Goal: Task Accomplishment & Management: Complete application form

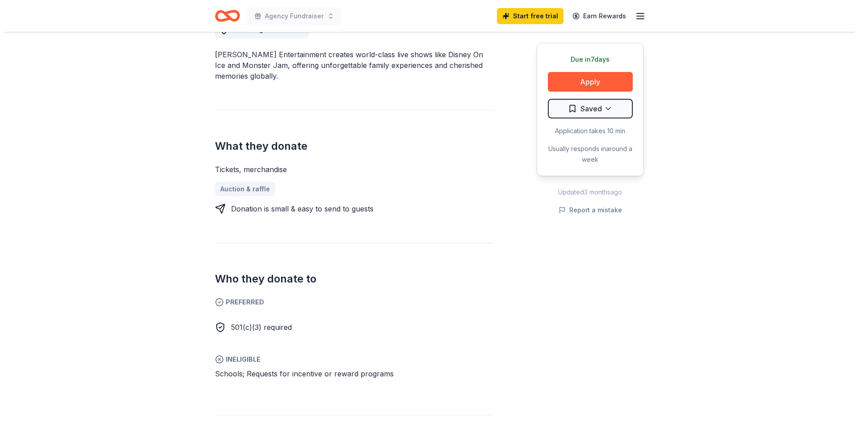
scroll to position [223, 0]
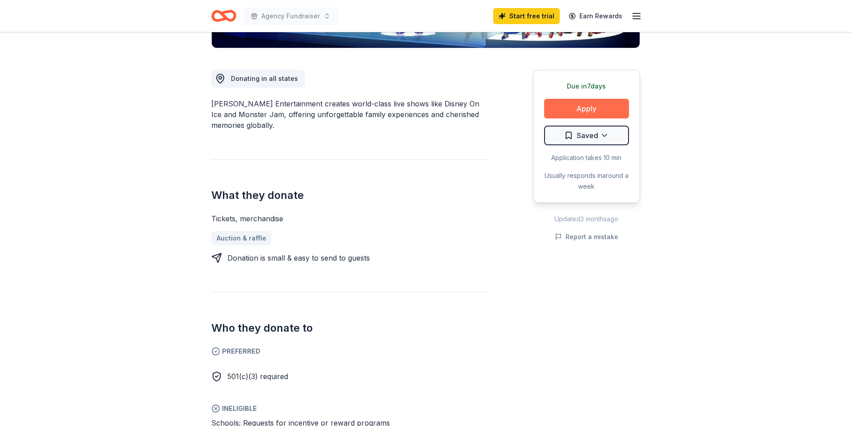
click at [588, 110] on button "Apply" at bounding box center [586, 109] width 85 height 20
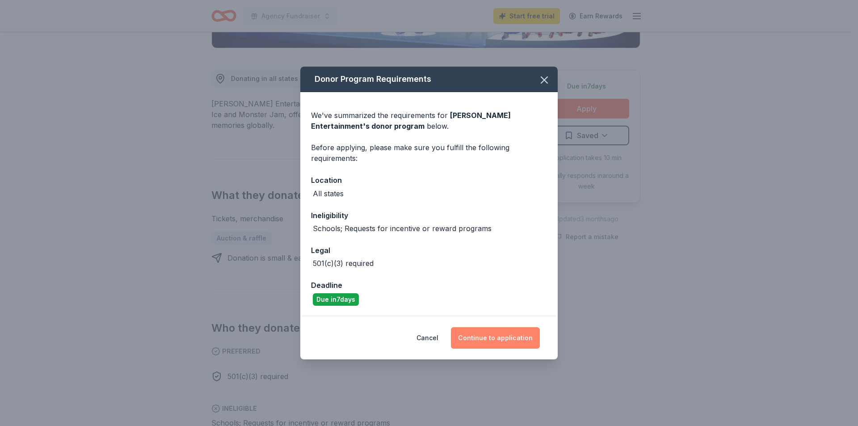
click at [499, 337] on button "Continue to application" at bounding box center [495, 337] width 89 height 21
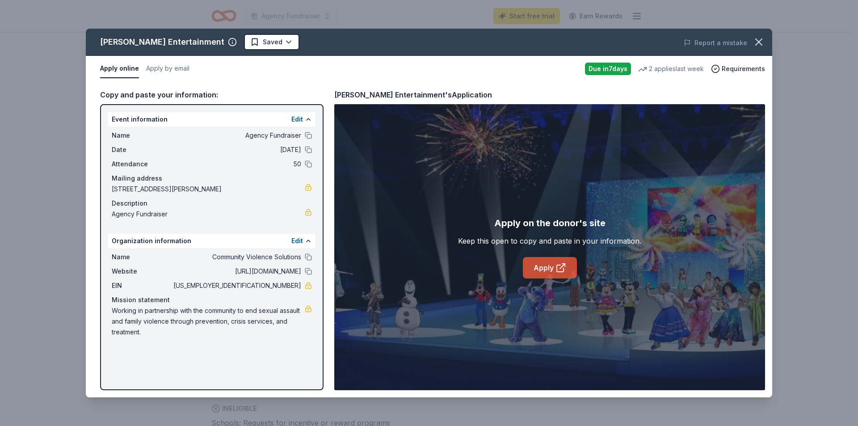
click at [553, 269] on link "Apply" at bounding box center [550, 267] width 54 height 21
click at [555, 262] on link "Apply" at bounding box center [550, 267] width 54 height 21
click at [104, 112] on div "Event information Edit Name Agency Fundraiser Date [DATE] Attendance 50 Mailing…" at bounding box center [211, 247] width 223 height 286
drag, startPoint x: 107, startPoint y: 114, endPoint x: 205, endPoint y: 176, distance: 115.9
click at [205, 176] on div "Event information Edit Name Agency Fundraiser Date [DATE] Attendance 50 Mailing…" at bounding box center [211, 247] width 223 height 286
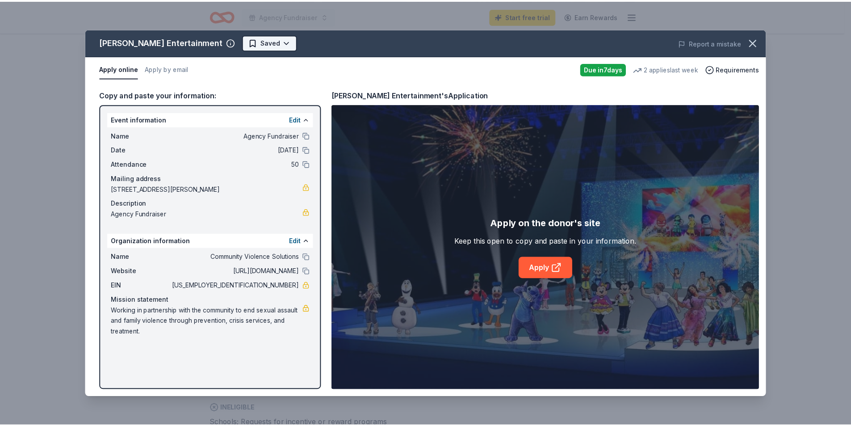
scroll to position [0, 0]
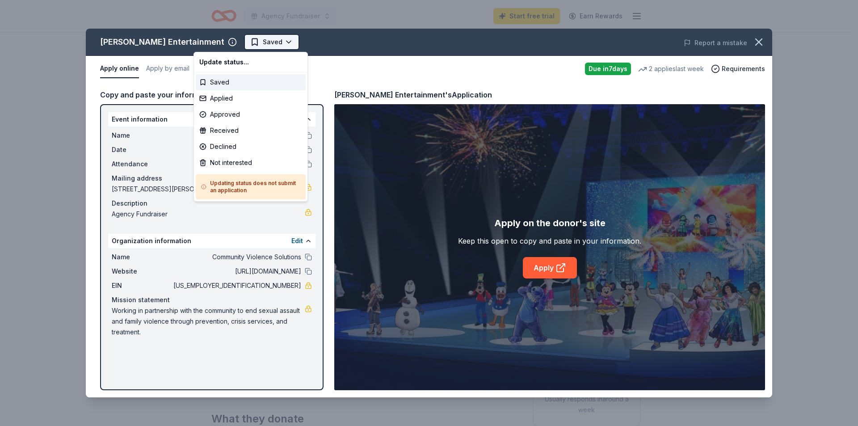
click at [231, 46] on html "Agency Fundraiser Start free trial Earn Rewards Due [DATE] Share [PERSON_NAME] …" at bounding box center [429, 213] width 858 height 426
click at [239, 79] on div "Saved" at bounding box center [251, 82] width 110 height 16
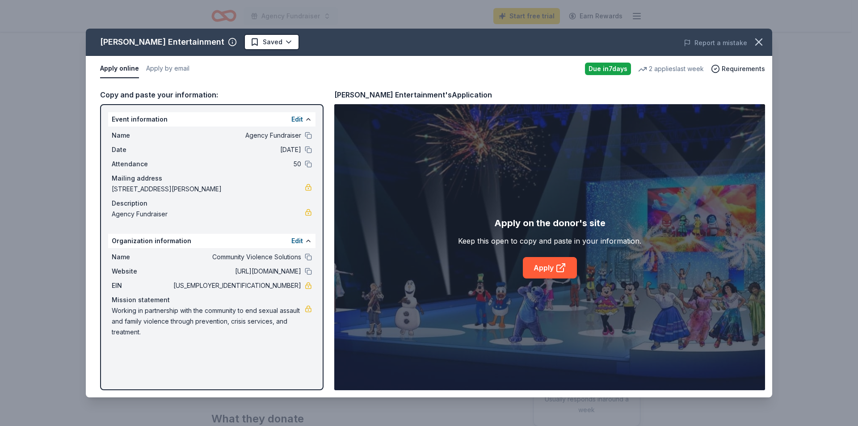
click at [229, 361] on div "Event information Edit Name Agency Fundraiser Date [DATE] Attendance 50 Mailing…" at bounding box center [211, 247] width 223 height 286
drag, startPoint x: 229, startPoint y: 360, endPoint x: 135, endPoint y: 197, distance: 188.4
click at [136, 204] on div "Event information Edit Name Agency Fundraiser Date [DATE] Attendance 50 Mailing…" at bounding box center [211, 247] width 223 height 286
click at [272, 122] on div "Event information Edit" at bounding box center [211, 119] width 207 height 14
click at [305, 119] on button at bounding box center [308, 119] width 7 height 7
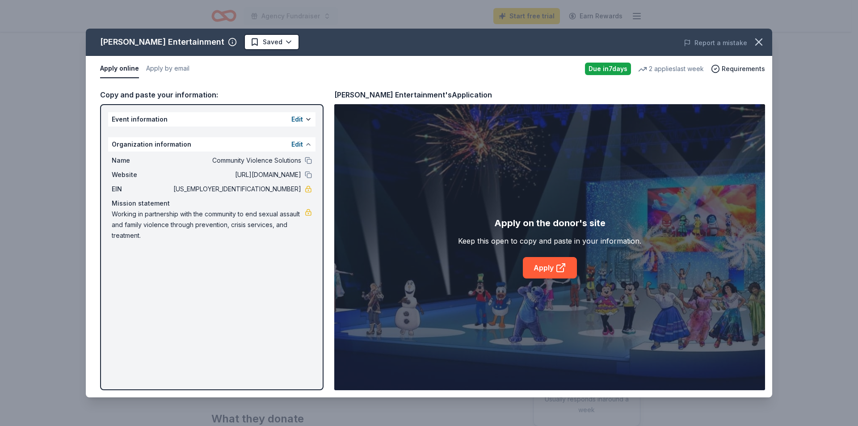
click at [311, 144] on button at bounding box center [308, 144] width 7 height 7
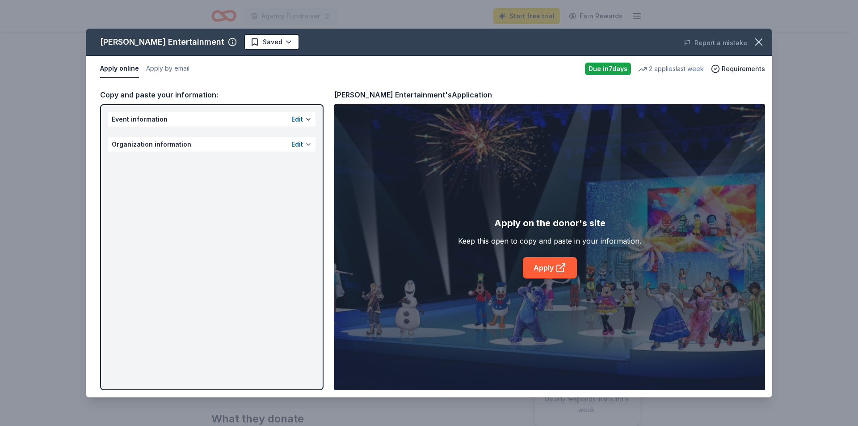
click at [311, 144] on button at bounding box center [308, 144] width 7 height 7
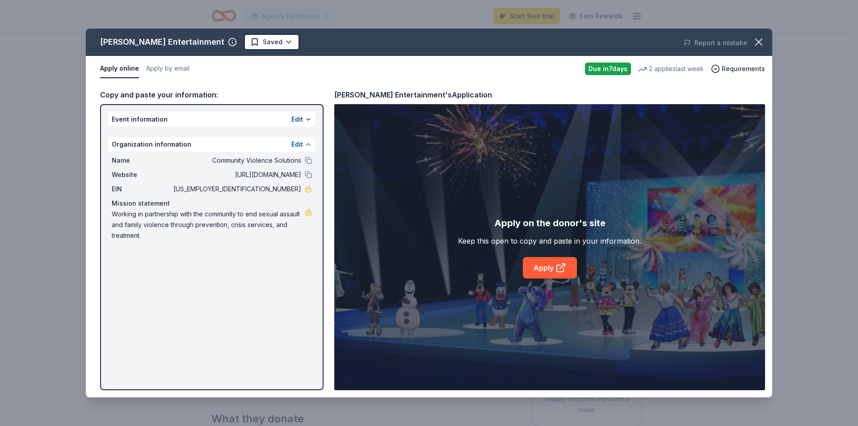
click at [311, 144] on button at bounding box center [308, 144] width 7 height 7
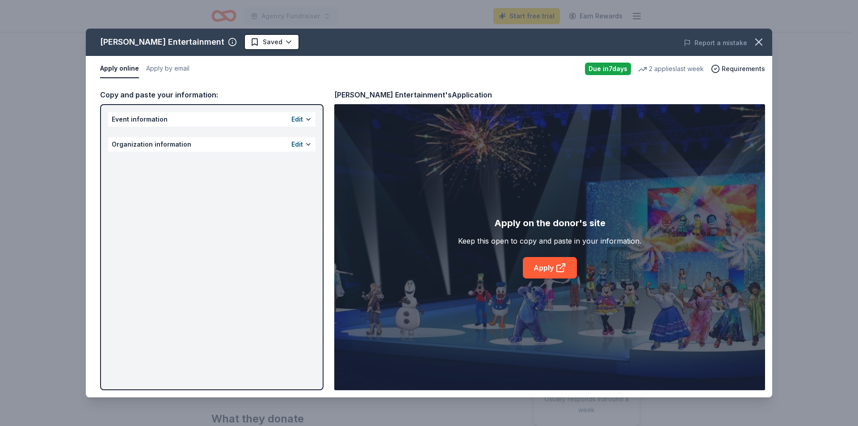
click at [267, 147] on div "Organization information Edit" at bounding box center [211, 144] width 207 height 14
click at [305, 142] on button at bounding box center [308, 144] width 7 height 7
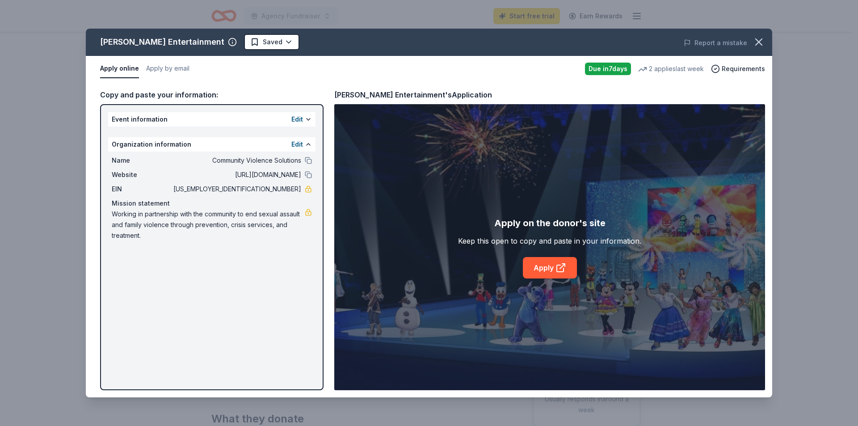
drag, startPoint x: 102, startPoint y: 159, endPoint x: 191, endPoint y: 209, distance: 102.0
click at [191, 209] on div "Event information Edit Organization information Edit Name Community Violence So…" at bounding box center [211, 247] width 223 height 286
click at [311, 214] on link at bounding box center [308, 212] width 7 height 7
click at [103, 71] on button "Apply online" at bounding box center [119, 68] width 39 height 19
click at [151, 68] on button "Apply by email" at bounding box center [167, 68] width 43 height 19
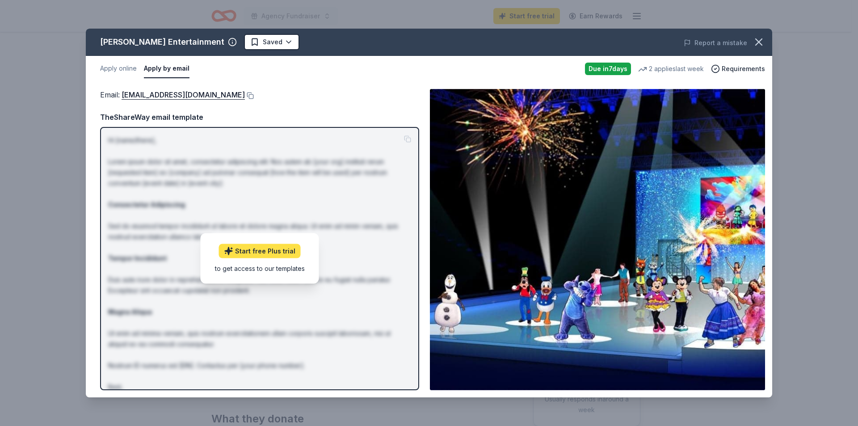
click at [258, 252] on link "Start free Plus trial" at bounding box center [260, 251] width 82 height 14
click at [306, 101] on div "Email : [EMAIL_ADDRESS][DOMAIN_NAME] TheShareWay email template Hi [name/there]…" at bounding box center [259, 239] width 319 height 301
click at [126, 69] on button "Apply online" at bounding box center [118, 68] width 37 height 19
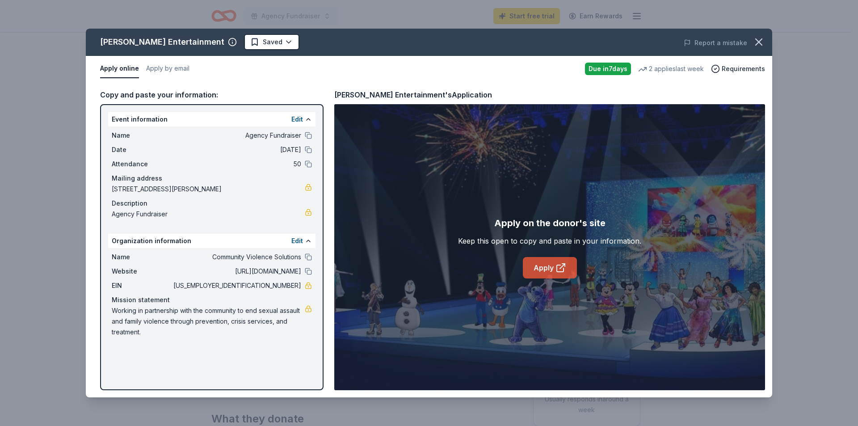
click at [549, 267] on link "Apply" at bounding box center [550, 267] width 54 height 21
click at [252, 182] on div "Mailing address" at bounding box center [212, 178] width 200 height 11
click at [307, 139] on button at bounding box center [308, 135] width 7 height 7
click at [311, 152] on div at bounding box center [308, 149] width 7 height 7
click at [308, 150] on button at bounding box center [308, 149] width 7 height 7
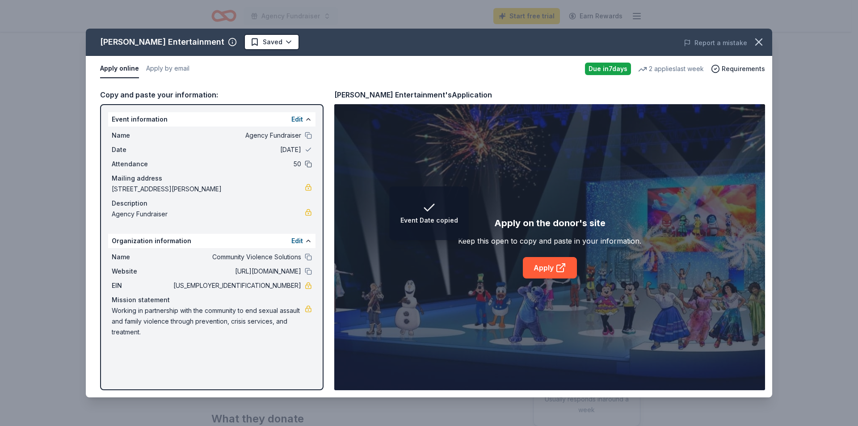
click at [308, 165] on button at bounding box center [308, 163] width 7 height 7
click at [310, 189] on link at bounding box center [308, 187] width 7 height 7
click at [310, 257] on button at bounding box center [308, 256] width 7 height 7
click at [308, 271] on button at bounding box center [308, 271] width 7 height 7
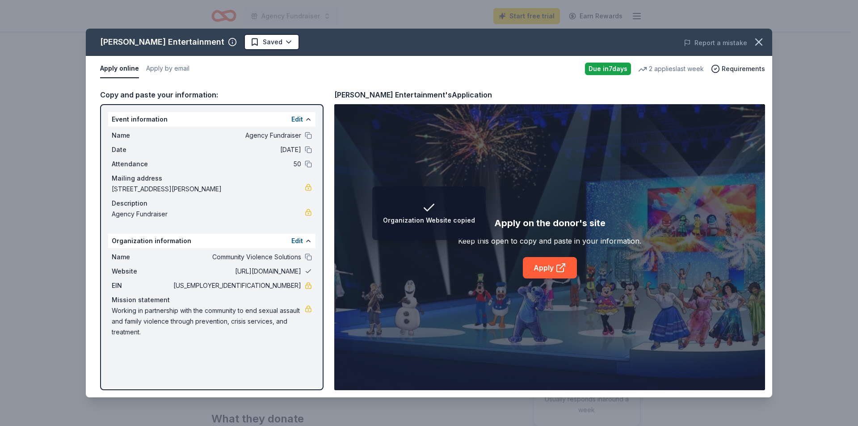
click at [308, 271] on button at bounding box center [308, 271] width 7 height 7
click at [558, 262] on link "Apply" at bounding box center [550, 267] width 54 height 21
click at [764, 38] on icon "button" at bounding box center [758, 42] width 13 height 13
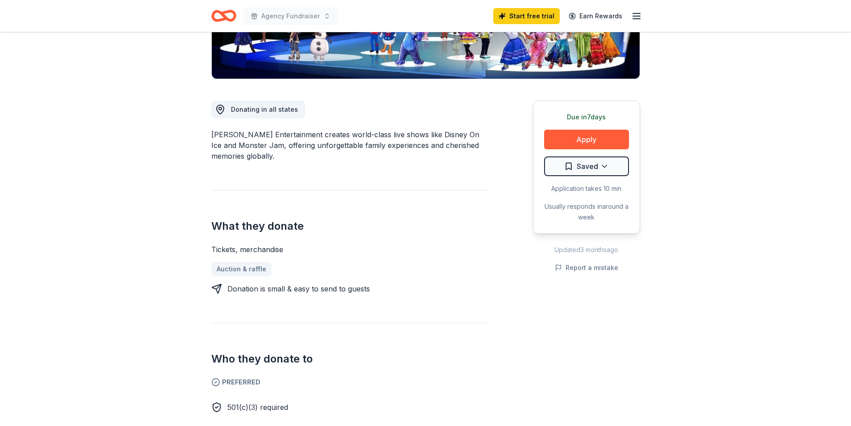
scroll to position [179, 0]
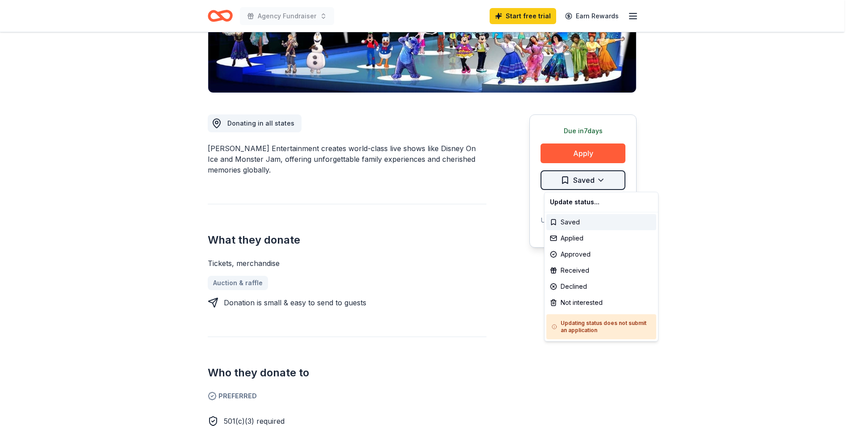
click at [603, 178] on html "Agency Fundraiser Start free trial Earn Rewards Due [DATE] Share [PERSON_NAME] …" at bounding box center [425, 34] width 851 height 426
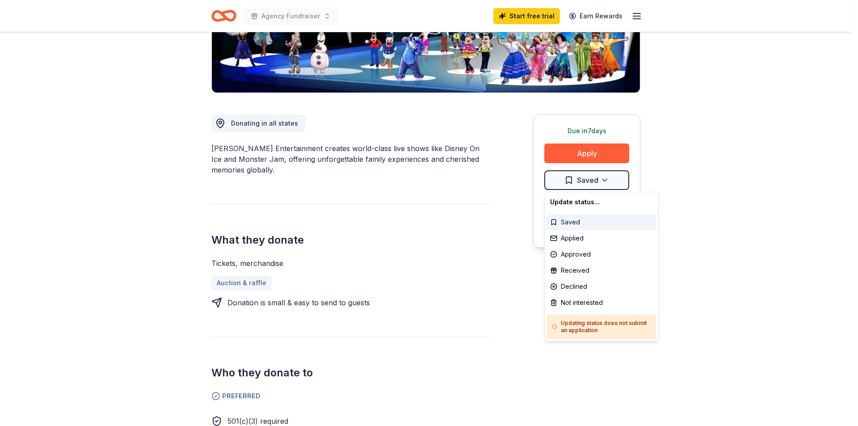
click at [598, 224] on div "Saved" at bounding box center [601, 222] width 110 height 16
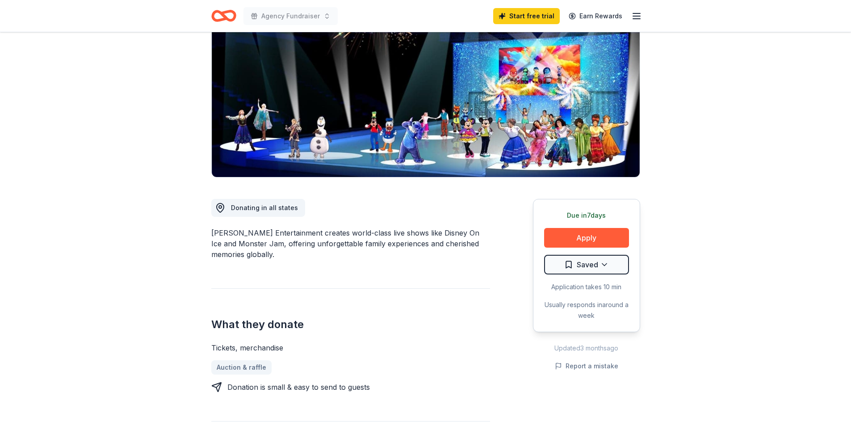
scroll to position [0, 0]
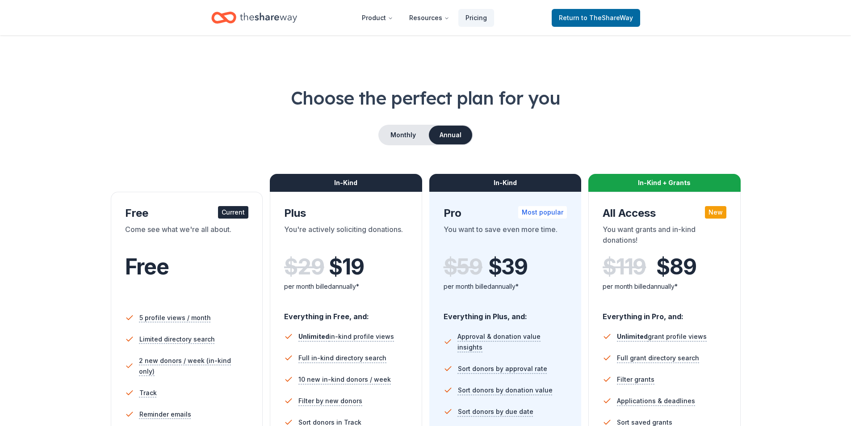
click at [226, 215] on div "Current" at bounding box center [233, 212] width 30 height 13
